Goal: Task Accomplishment & Management: Manage account settings

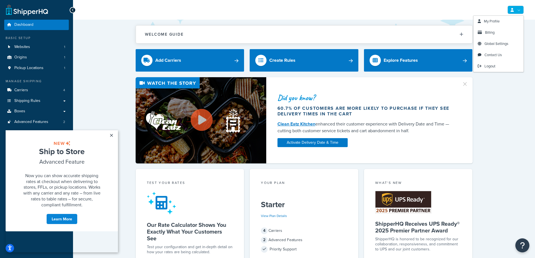
click at [515, 11] on link at bounding box center [515, 10] width 16 height 8
click at [497, 24] on span "My Profile" at bounding box center [492, 21] width 16 height 5
click at [491, 22] on span "My Profile" at bounding box center [492, 21] width 16 height 5
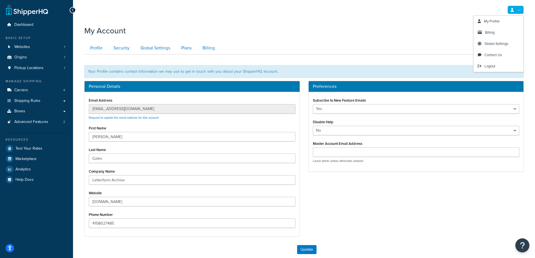
click at [511, 10] on icon at bounding box center [511, 10] width 3 height 4
click at [370, 29] on div "My Account" at bounding box center [303, 29] width 439 height 14
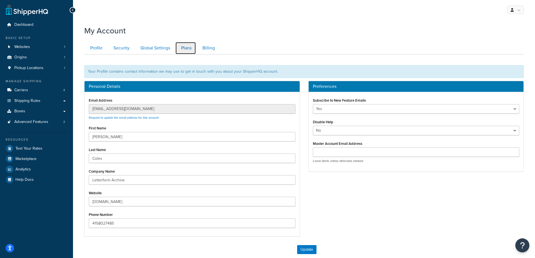
click at [179, 43] on link "Plans" at bounding box center [185, 48] width 21 height 13
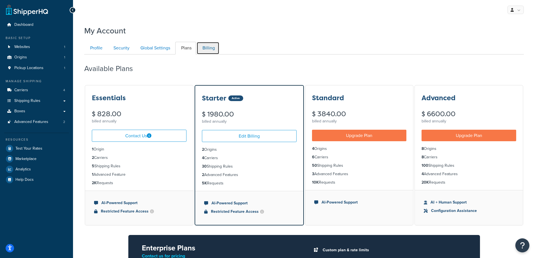
click at [209, 49] on link "Billing" at bounding box center [208, 48] width 23 height 13
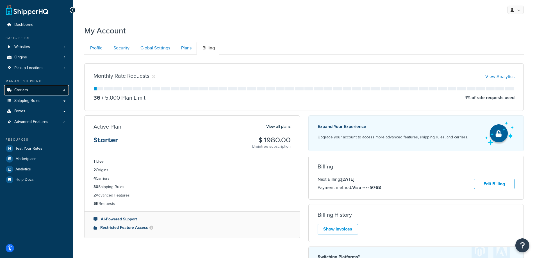
click at [38, 88] on link "Carriers 4" at bounding box center [36, 90] width 65 height 10
click at [37, 89] on link "Carriers 4" at bounding box center [36, 90] width 65 height 10
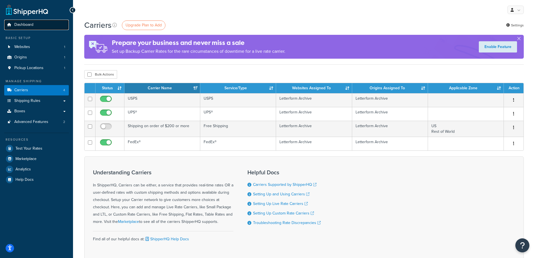
click at [27, 27] on span "Dashboard" at bounding box center [23, 24] width 19 height 5
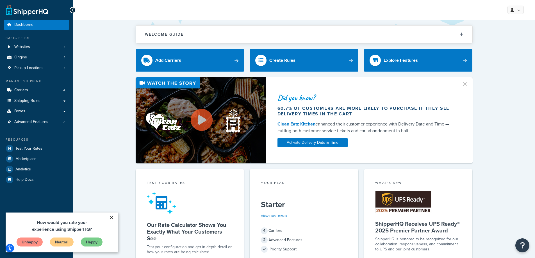
click at [111, 220] on link "×" at bounding box center [111, 218] width 10 height 10
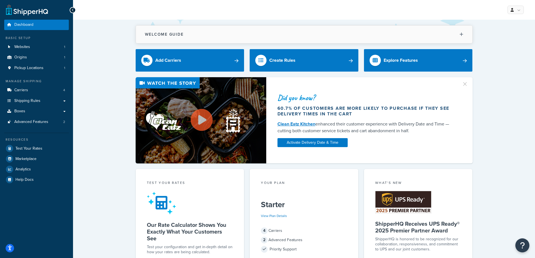
click at [193, 37] on button "Welcome Guide" at bounding box center [304, 35] width 336 height 18
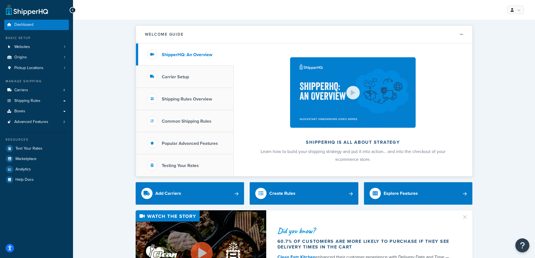
click at [281, 153] on span "Learn how to build your shipping strategy and put it into action… and into the …" at bounding box center [353, 155] width 185 height 14
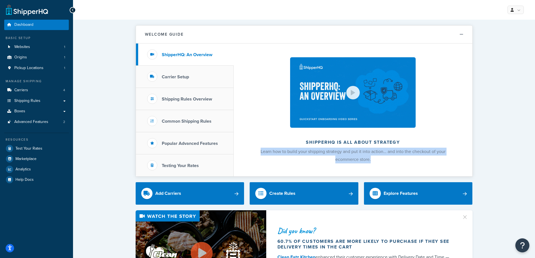
click at [281, 153] on span "Learn how to build your shipping strategy and put it into action… and into the …" at bounding box center [353, 155] width 185 height 14
click at [271, 154] on span "Learn how to build your shipping strategy and put it into action… and into the …" at bounding box center [353, 155] width 185 height 14
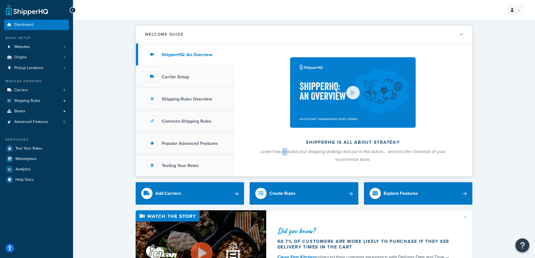
click at [271, 154] on span "Learn how to build your shipping strategy and put it into action… and into the …" at bounding box center [353, 155] width 185 height 14
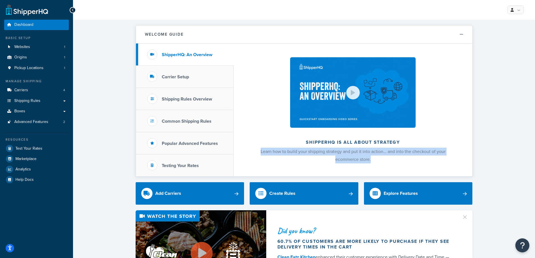
click at [271, 154] on span "Learn how to build your shipping strategy and put it into action… and into the …" at bounding box center [353, 155] width 185 height 14
click at [272, 154] on span "Learn how to build your shipping strategy and put it into action… and into the …" at bounding box center [353, 155] width 185 height 14
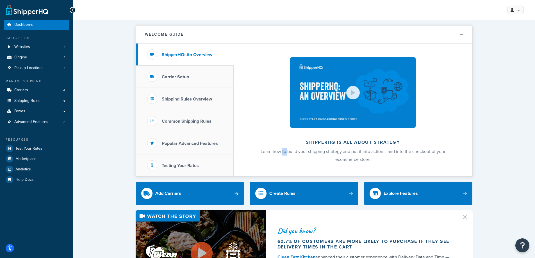
click at [272, 154] on span "Learn how to build your shipping strategy and put it into action… and into the …" at bounding box center [353, 155] width 185 height 14
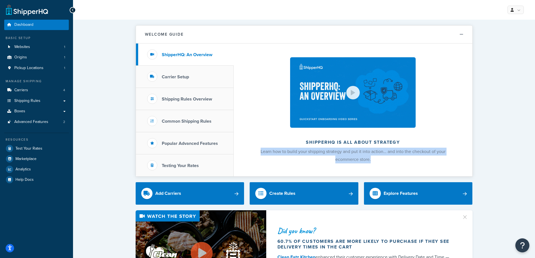
click at [272, 154] on span "Learn how to build your shipping strategy and put it into action… and into the …" at bounding box center [353, 155] width 185 height 14
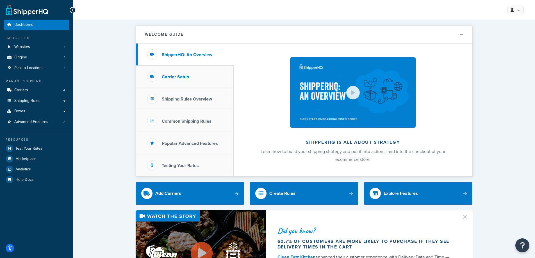
click at [185, 76] on h3 "Carrier Setup" at bounding box center [175, 76] width 27 height 5
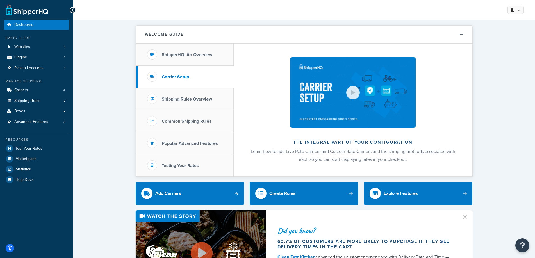
click at [330, 154] on span "Learn how to add Live Rate Carriers and Custom Rate Carriers and the shipping m…" at bounding box center [353, 155] width 204 height 14
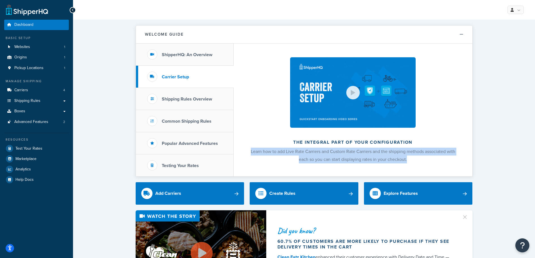
click at [330, 154] on span "Learn how to add Live Rate Carriers and Custom Rate Carriers and the shipping m…" at bounding box center [353, 155] width 204 height 14
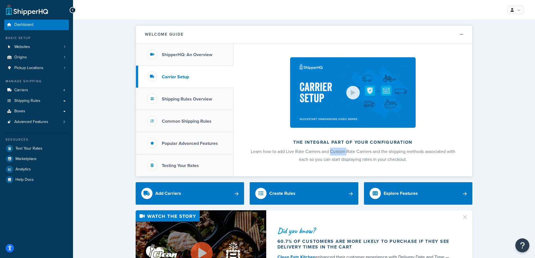
click at [330, 154] on span "Learn how to add Live Rate Carriers and Custom Rate Carriers and the shipping m…" at bounding box center [353, 155] width 204 height 14
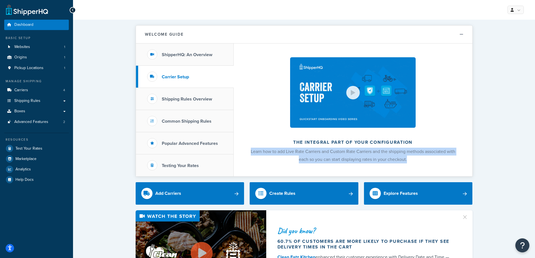
click at [330, 154] on span "Learn how to add Live Rate Carriers and Custom Rate Carriers and the shipping m…" at bounding box center [353, 155] width 204 height 14
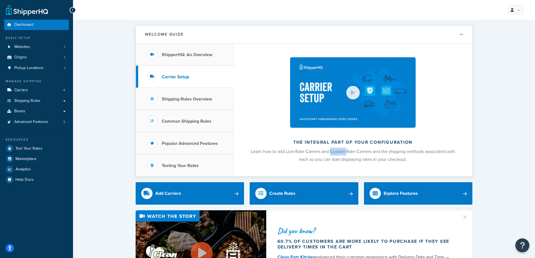
click at [330, 154] on span "Learn how to add Live Rate Carriers and Custom Rate Carriers and the shipping m…" at bounding box center [353, 155] width 204 height 14
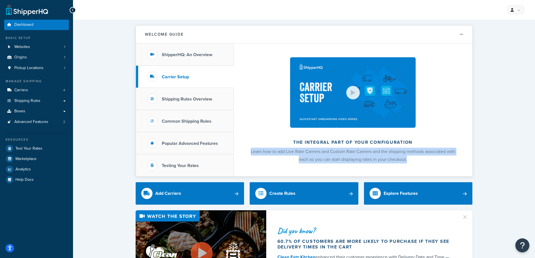
click at [330, 154] on span "Learn how to add Live Rate Carriers and Custom Rate Carriers and the shipping m…" at bounding box center [353, 155] width 204 height 14
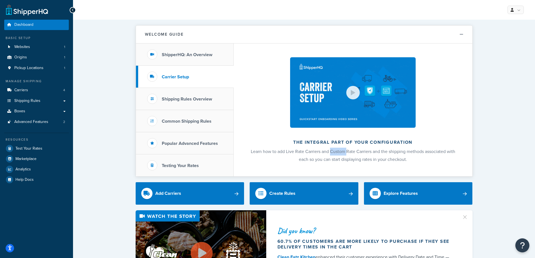
click at [330, 154] on span "Learn how to add Live Rate Carriers and Custom Rate Carriers and the shipping m…" at bounding box center [353, 155] width 204 height 14
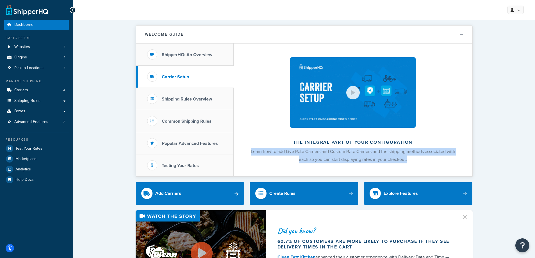
click at [330, 154] on span "Learn how to add Live Rate Carriers and Custom Rate Carriers and the shipping m…" at bounding box center [353, 155] width 204 height 14
click at [333, 159] on span "Learn how to add Live Rate Carriers and Custom Rate Carriers and the shipping m…" at bounding box center [353, 155] width 204 height 14
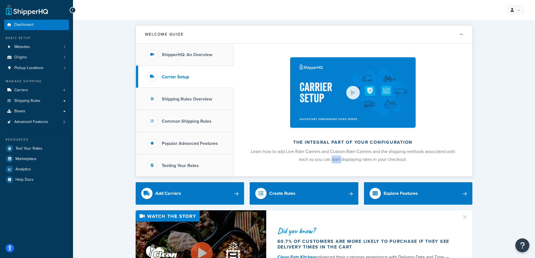
click at [333, 159] on span "Learn how to add Live Rate Carriers and Custom Rate Carriers and the shipping m…" at bounding box center [353, 155] width 204 height 14
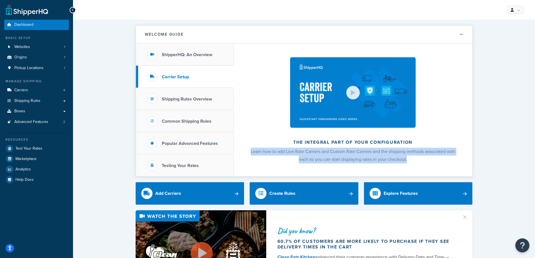
click at [333, 159] on span "Learn how to add Live Rate Carriers and Custom Rate Carriers and the shipping m…" at bounding box center [353, 155] width 204 height 14
click at [309, 157] on span "Learn how to add Live Rate Carriers and Custom Rate Carriers and the shipping m…" at bounding box center [353, 155] width 204 height 14
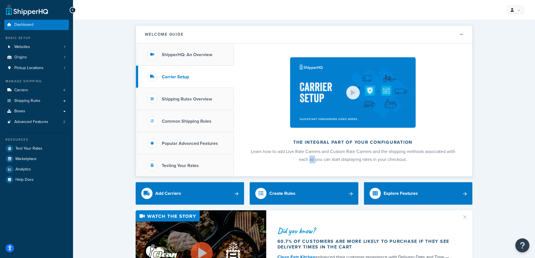
click at [309, 157] on span "Learn how to add Live Rate Carriers and Custom Rate Carriers and the shipping m…" at bounding box center [353, 155] width 204 height 14
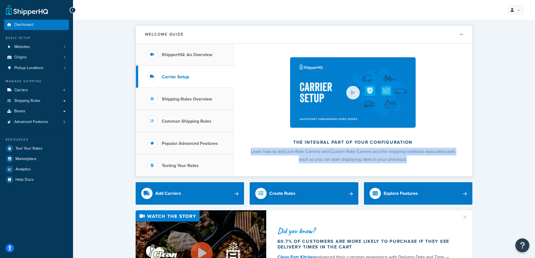
click at [309, 157] on span "Learn how to add Live Rate Carriers and Custom Rate Carriers and the shipping m…" at bounding box center [353, 155] width 204 height 14
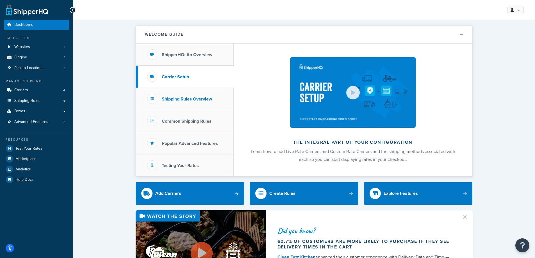
click at [200, 102] on li "Shipping Rules Overview" at bounding box center [185, 99] width 98 height 22
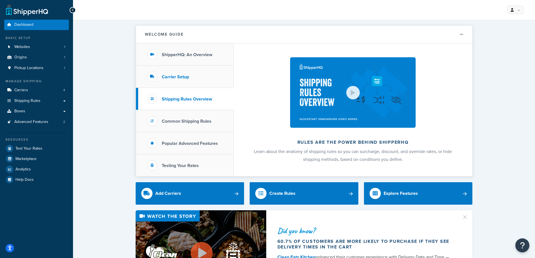
click at [196, 81] on li "Carrier Setup" at bounding box center [185, 77] width 98 height 22
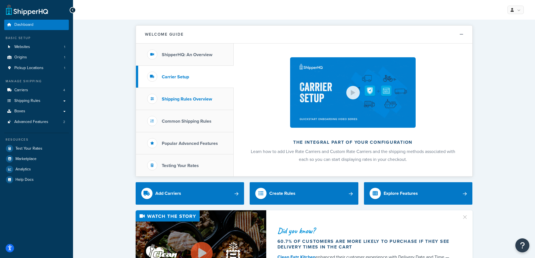
click at [183, 100] on h3 "Shipping Rules Overview" at bounding box center [187, 99] width 50 height 5
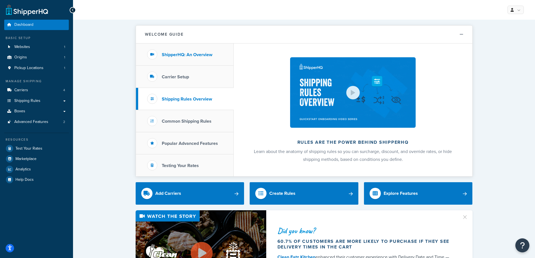
click at [178, 56] on h3 "ShipperHQ: An Overview" at bounding box center [187, 54] width 51 height 5
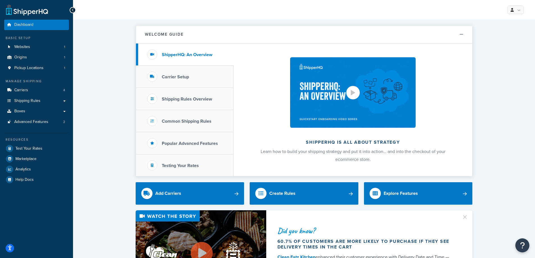
click at [352, 94] on div at bounding box center [353, 93] width 4 height 6
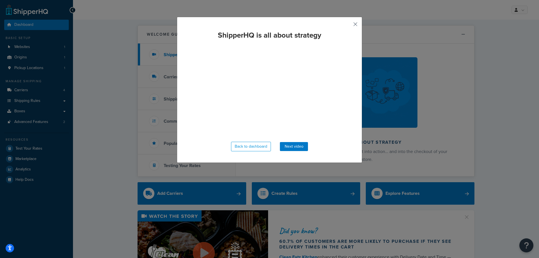
click at [348, 26] on button "button" at bounding box center [347, 26] width 1 height 1
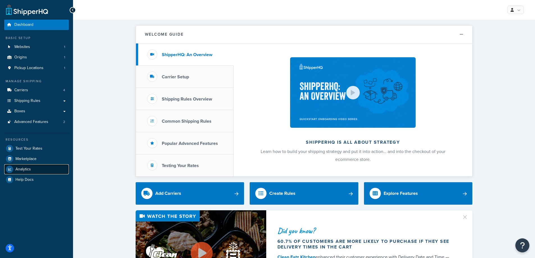
click at [33, 167] on link "Analytics" at bounding box center [36, 169] width 65 height 10
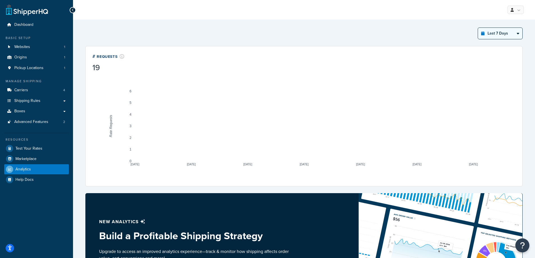
click at [509, 38] on select "Last 24 Hours Last 7 Days Last 30 Days Last 3 Months Last 6 Months Last 12 Mont…" at bounding box center [500, 33] width 44 height 11
select select "last_30_days"
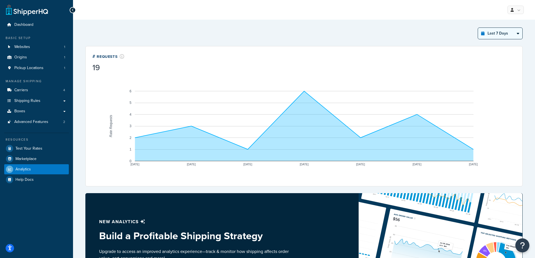
click at [478, 28] on select "Last 24 Hours Last 7 Days Last 30 Days Last 3 Months Last 6 Months Last 12 Mont…" at bounding box center [500, 33] width 44 height 11
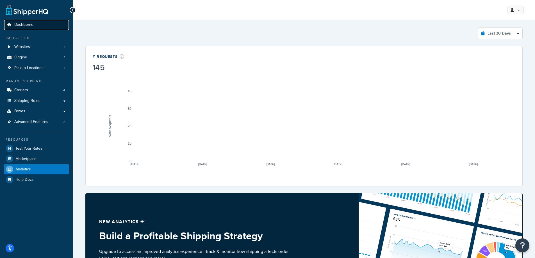
click at [26, 27] on span "Dashboard" at bounding box center [23, 24] width 19 height 5
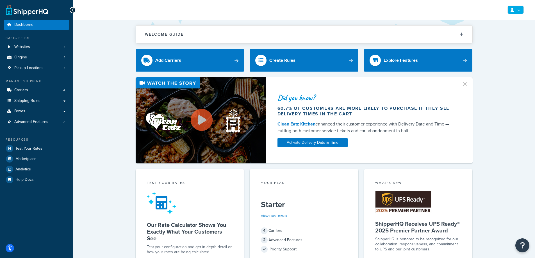
click at [516, 11] on link at bounding box center [515, 10] width 16 height 8
click at [494, 33] on span "Billing" at bounding box center [490, 32] width 10 height 5
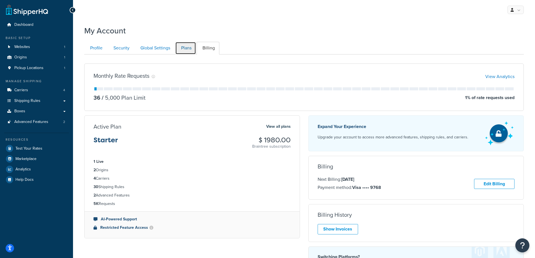
click at [190, 49] on link "Plans" at bounding box center [185, 48] width 21 height 13
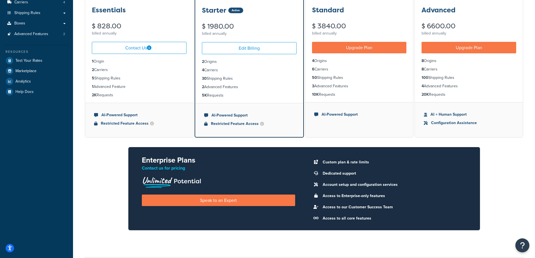
scroll to position [54, 0]
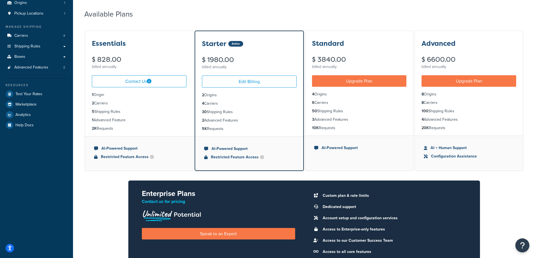
click at [224, 122] on li "2 Advanced Features" at bounding box center [249, 120] width 95 height 6
click at [213, 104] on li "4 Carriers" at bounding box center [249, 104] width 95 height 6
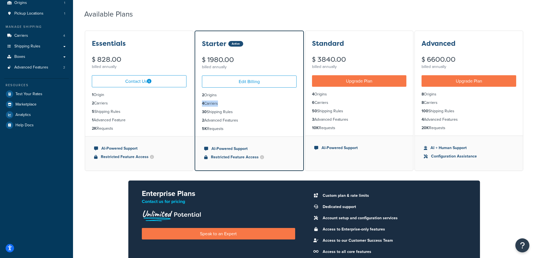
click at [213, 104] on li "4 Carriers" at bounding box center [249, 104] width 95 height 6
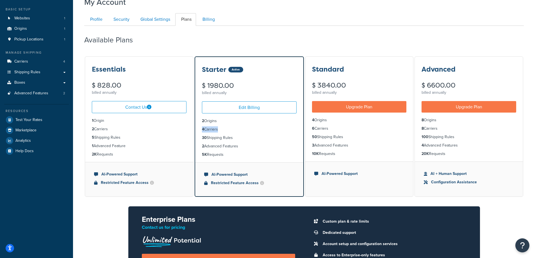
scroll to position [26, 0]
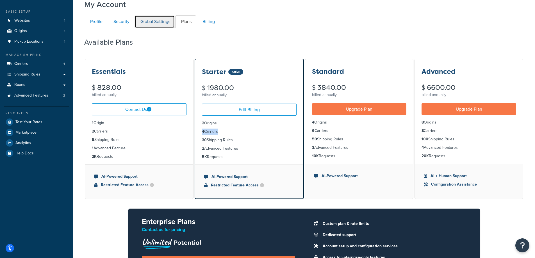
click at [161, 22] on link "Global Settings" at bounding box center [155, 21] width 40 height 13
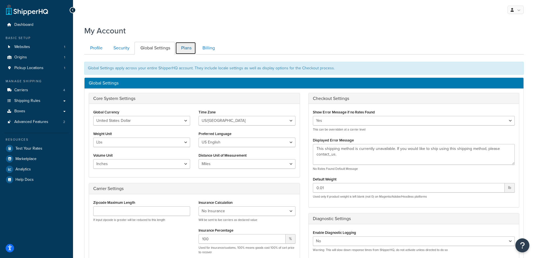
click at [187, 51] on link "Plans" at bounding box center [185, 48] width 21 height 13
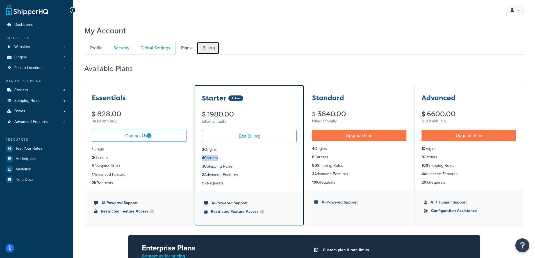
click at [218, 45] on link "Billing" at bounding box center [208, 48] width 23 height 13
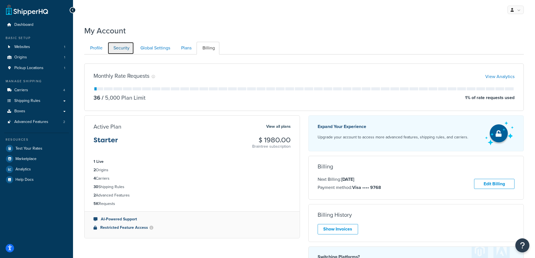
click at [121, 49] on link "Security" at bounding box center [121, 48] width 26 height 13
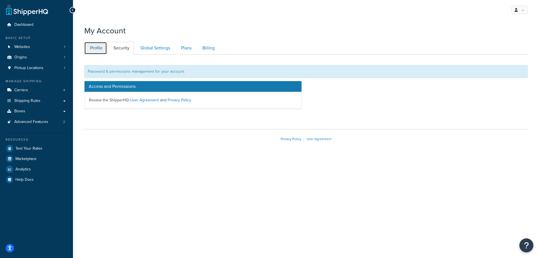
click at [96, 48] on link "Profile" at bounding box center [95, 48] width 23 height 13
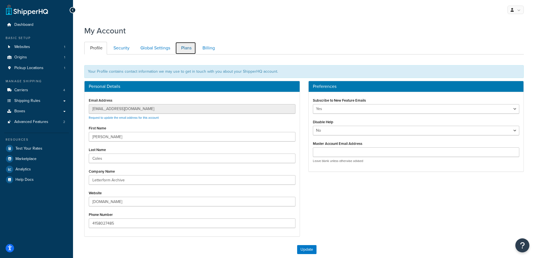
click at [184, 47] on link "Plans" at bounding box center [185, 48] width 21 height 13
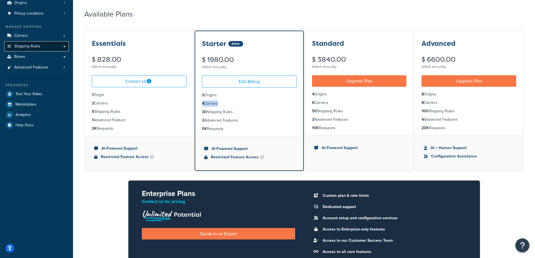
click at [30, 46] on span "Shipping Rules" at bounding box center [27, 46] width 26 height 5
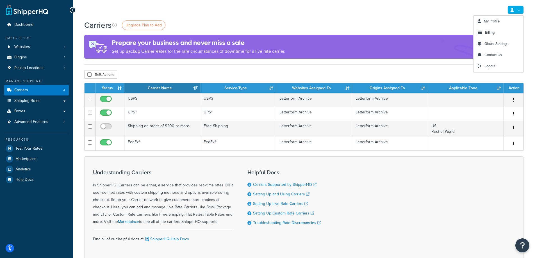
click at [517, 12] on link at bounding box center [515, 10] width 16 height 8
click at [493, 35] on span "Billing" at bounding box center [490, 32] width 10 height 5
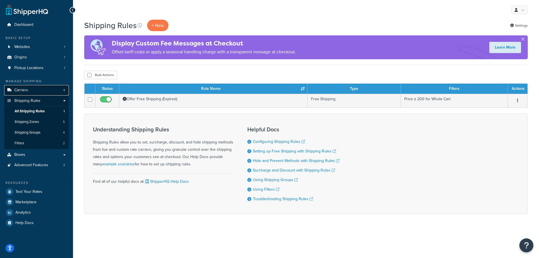
click at [29, 92] on link "Carriers 4" at bounding box center [36, 90] width 65 height 10
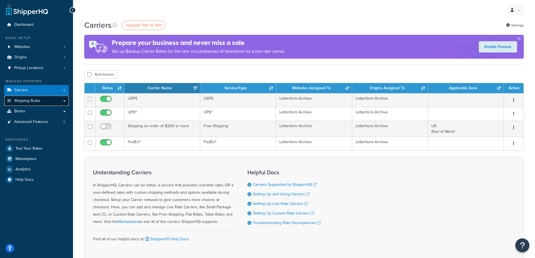
click at [61, 100] on link "Shipping Rules" at bounding box center [36, 101] width 65 height 10
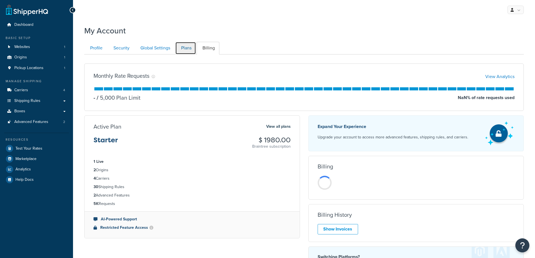
click at [188, 47] on link "Plans" at bounding box center [185, 48] width 21 height 13
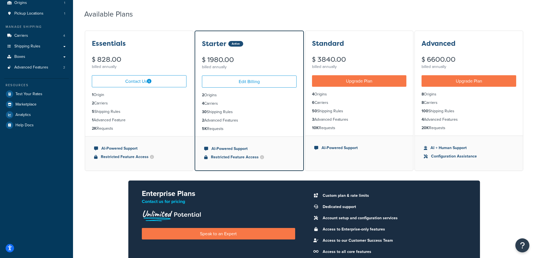
click at [212, 105] on li "4 Carriers" at bounding box center [249, 104] width 95 height 6
click at [272, 173] on div "Essentials $ 828.00 billed annually Contact Us 1 Origin 2 Carriers 5 Shipping R…" at bounding box center [303, 151] width 439 height 243
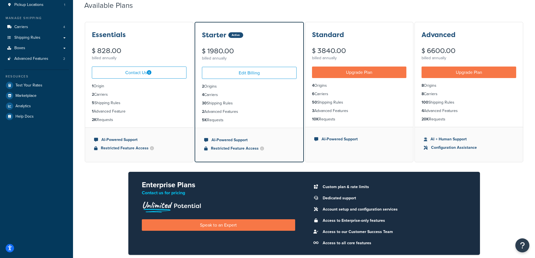
scroll to position [50, 0]
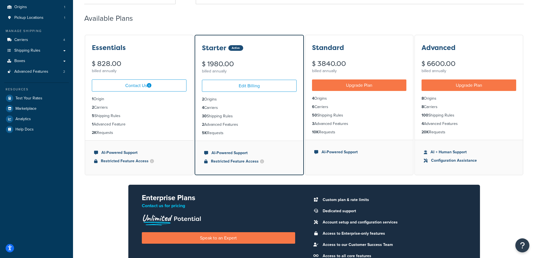
click at [220, 133] on li "5K Requests" at bounding box center [249, 133] width 95 height 6
click at [249, 87] on link "Edit Billing" at bounding box center [249, 86] width 95 height 12
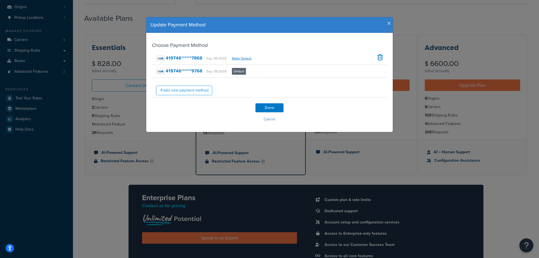
click at [387, 20] on div "Update Payment Method" at bounding box center [269, 25] width 247 height 16
click at [387, 24] on icon "button" at bounding box center [389, 23] width 4 height 5
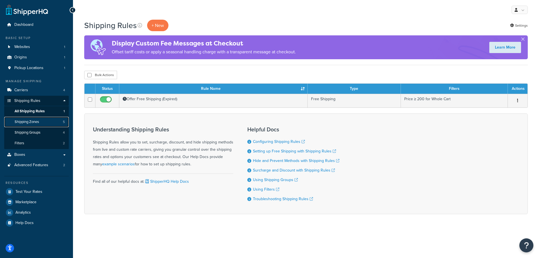
click at [31, 122] on span "Shipping Zones" at bounding box center [27, 122] width 24 height 5
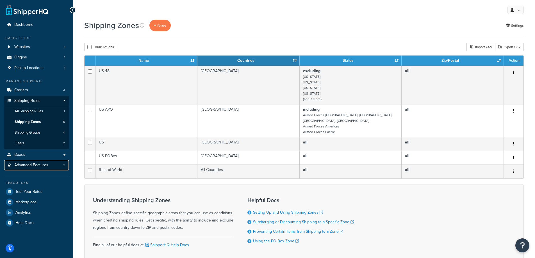
click at [37, 164] on span "Advanced Features" at bounding box center [31, 165] width 34 height 5
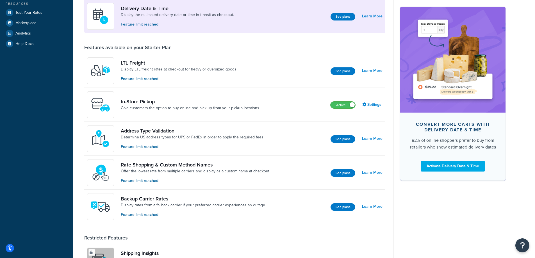
scroll to position [88, 0]
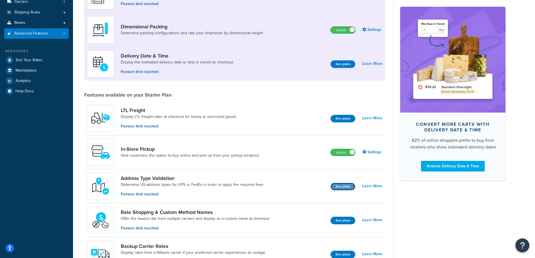
click at [343, 186] on button "See plans" at bounding box center [342, 187] width 25 height 8
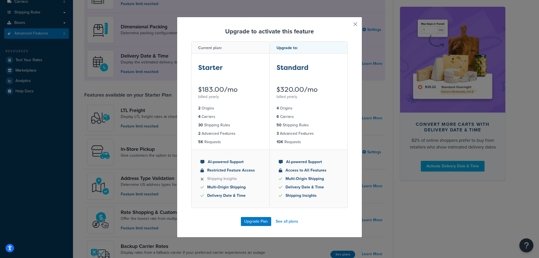
click at [348, 26] on button "button" at bounding box center [347, 26] width 1 height 1
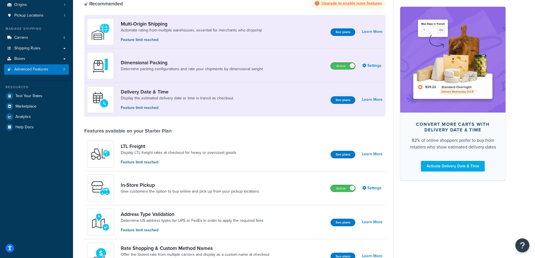
scroll to position [4, 0]
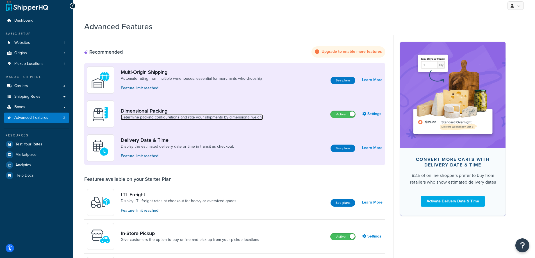
click at [157, 118] on link "Determine packing configurations and rate your shipments by dimensional weight" at bounding box center [192, 118] width 142 height 6
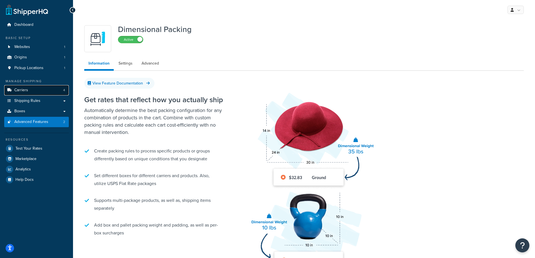
click at [54, 90] on link "Carriers 4" at bounding box center [36, 90] width 65 height 10
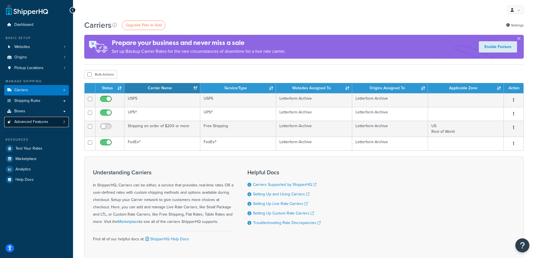
click at [35, 117] on link "Advanced Features 2" at bounding box center [36, 122] width 65 height 10
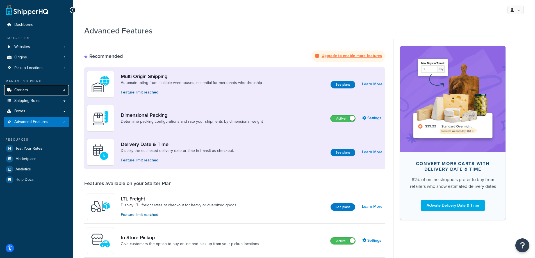
click at [29, 88] on link "Carriers 4" at bounding box center [36, 90] width 65 height 10
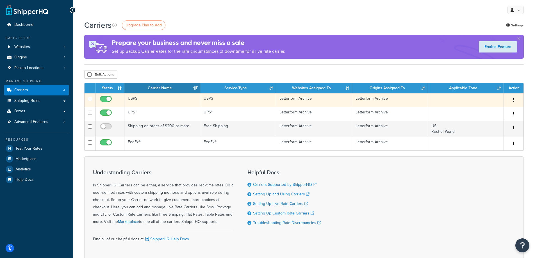
click at [514, 101] on icon "button" at bounding box center [513, 100] width 1 height 4
click at [500, 111] on link "Edit" at bounding box center [491, 112] width 44 height 12
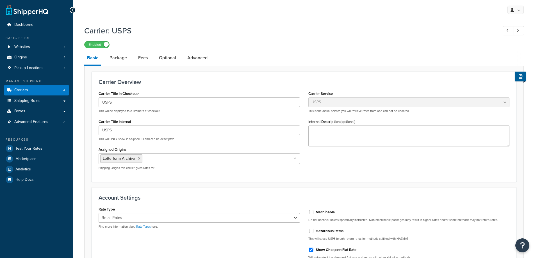
select select "usps"
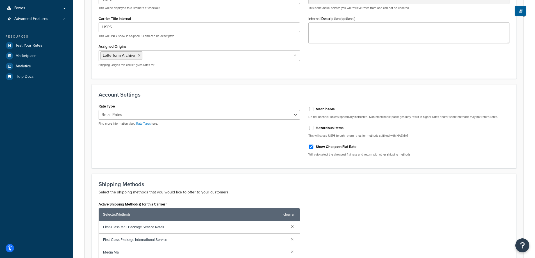
scroll to position [23, 0]
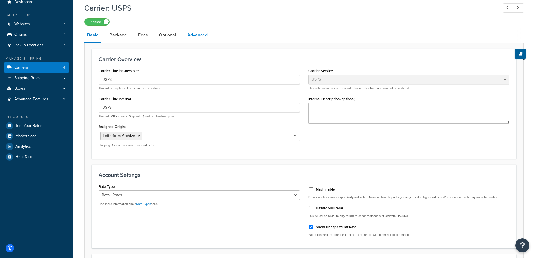
click at [200, 37] on link "Advanced" at bounding box center [197, 34] width 26 height 13
select select "false"
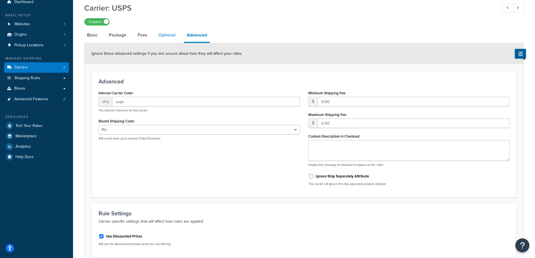
click at [169, 36] on link "Optional" at bounding box center [167, 34] width 23 height 13
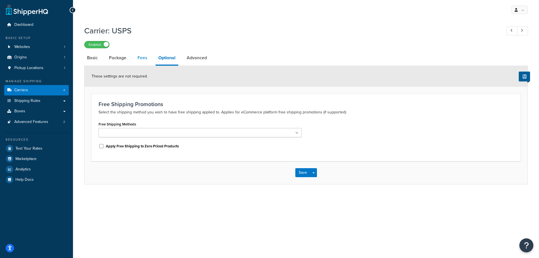
click at [143, 58] on link "Fees" at bounding box center [142, 57] width 15 height 13
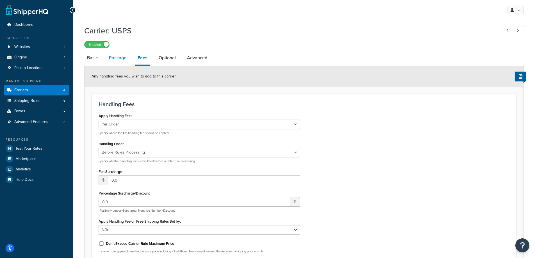
click at [117, 59] on link "Package" at bounding box center [117, 57] width 23 height 13
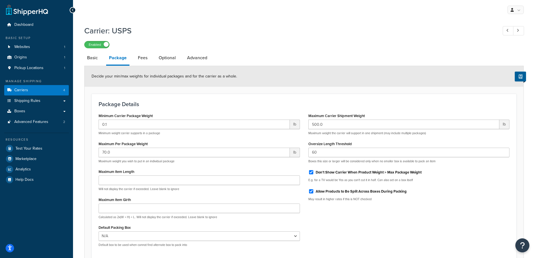
click at [82, 59] on div "Carrier: USPS Enabled Basic Package Fees Optional Advanced Decide your min/max …" at bounding box center [304, 158] width 462 height 273
click at [91, 60] on link "Basic" at bounding box center [92, 57] width 16 height 13
select select "usps"
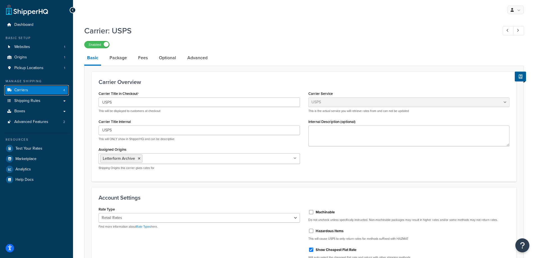
click at [38, 91] on link "Carriers 4" at bounding box center [36, 90] width 65 height 10
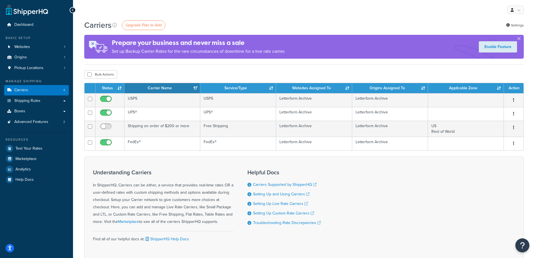
click at [170, 42] on h4 "Prepare your business and never miss a sale" at bounding box center [199, 42] width 174 height 9
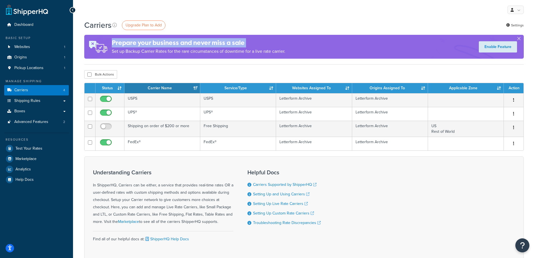
click at [170, 42] on h4 "Prepare your business and never miss a sale" at bounding box center [199, 42] width 174 height 9
